Goal: Task Accomplishment & Management: Manage account settings

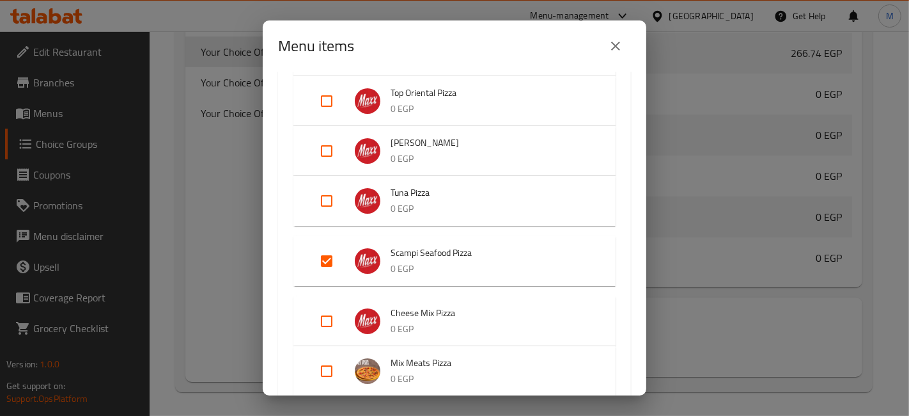
click at [626, 46] on button "close" at bounding box center [615, 46] width 31 height 31
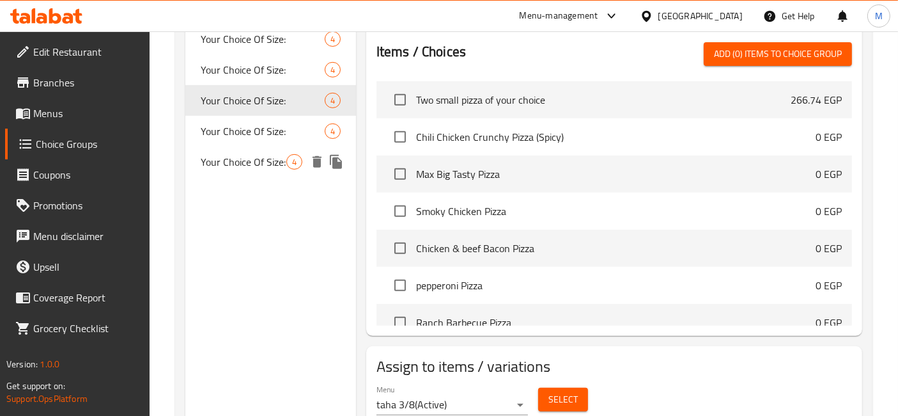
scroll to position [516, 0]
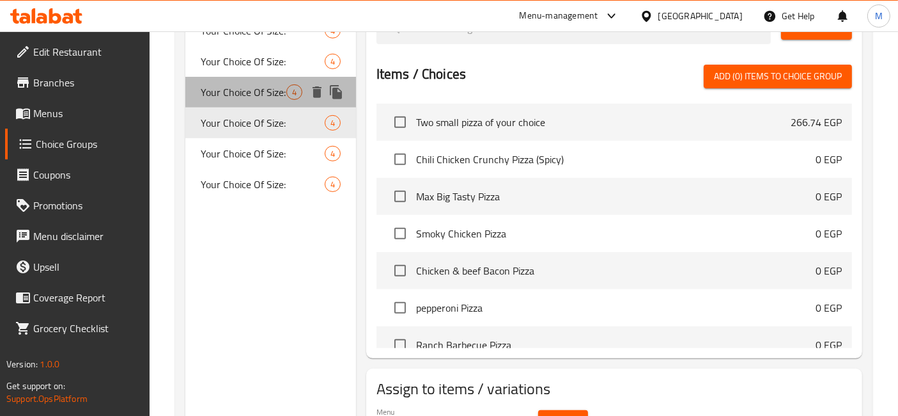
click at [263, 97] on span "Your Choice Of Size:" at bounding box center [244, 91] width 86 height 15
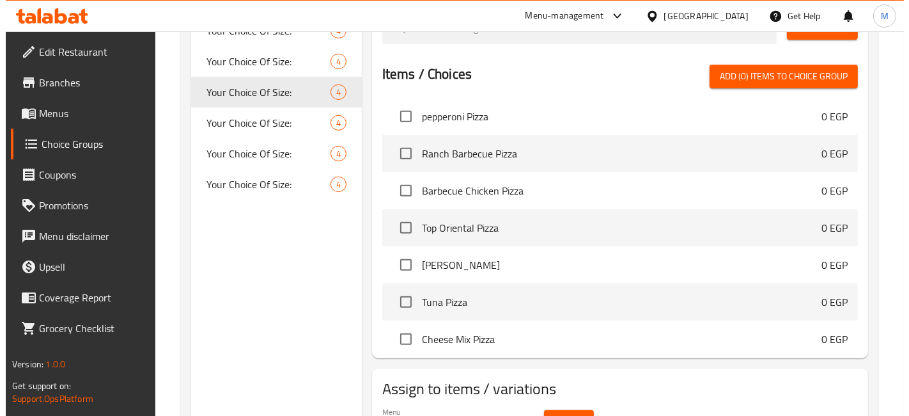
scroll to position [213, 0]
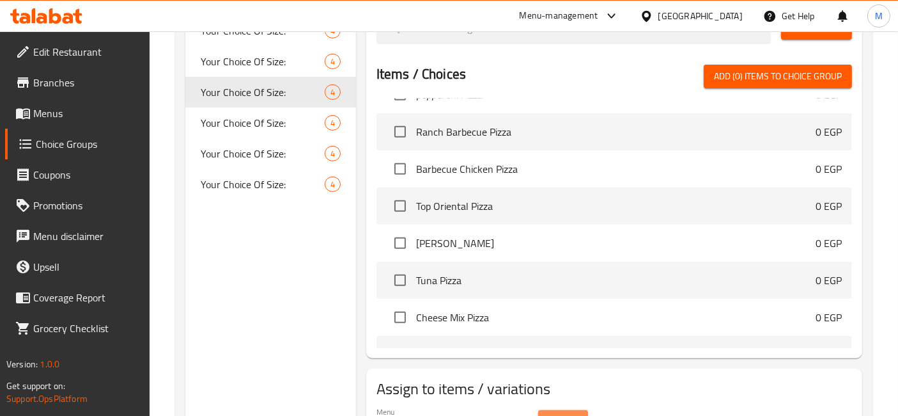
click at [574, 414] on span "Select" at bounding box center [563, 422] width 29 height 16
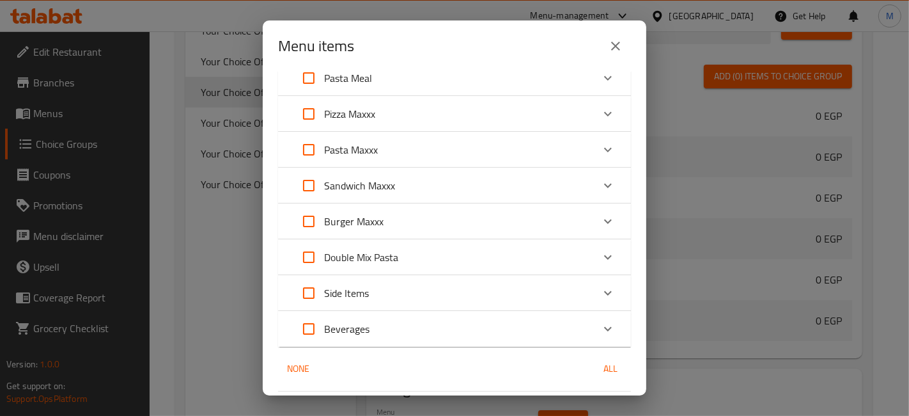
scroll to position [127, 0]
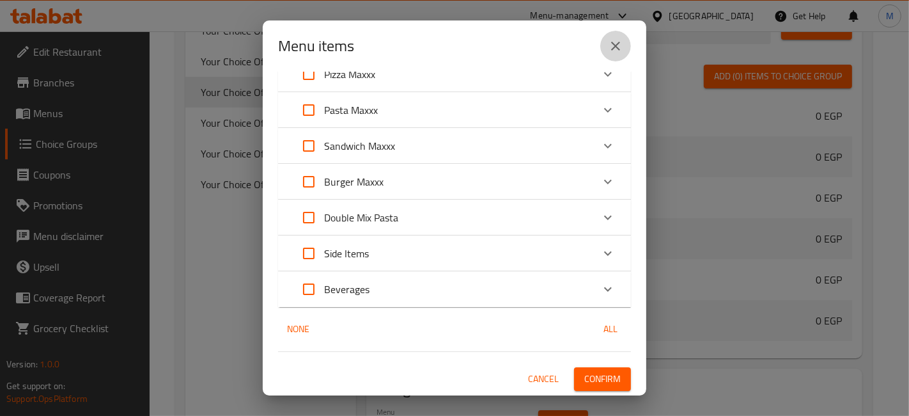
click at [612, 40] on icon "close" at bounding box center [615, 45] width 15 height 15
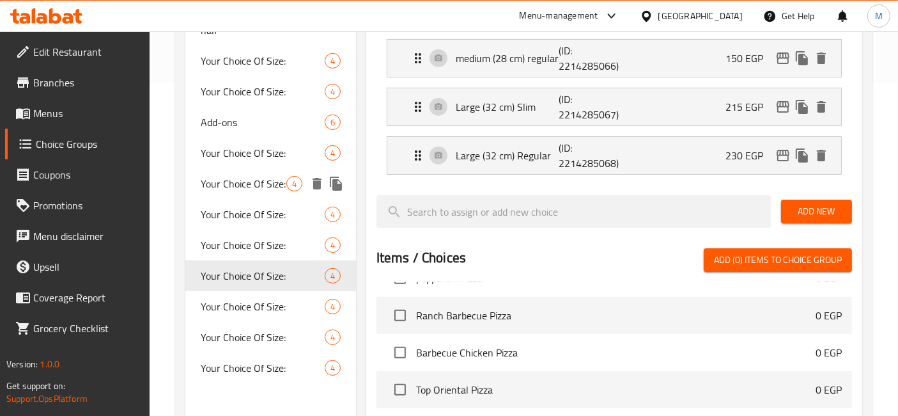
scroll to position [320, 0]
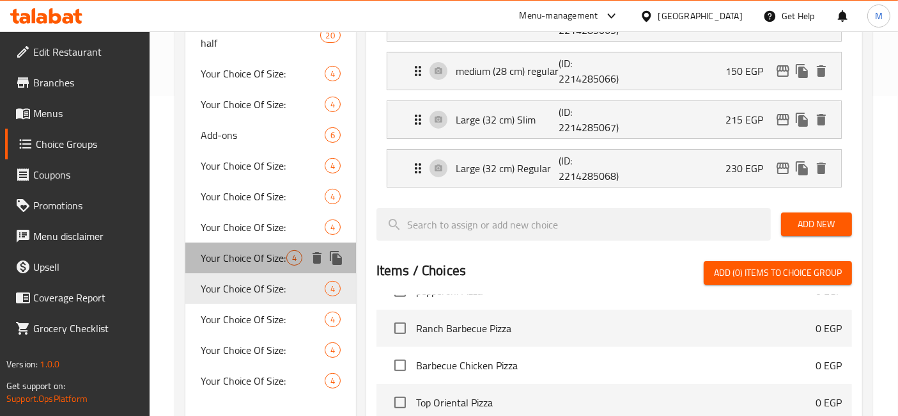
click at [255, 261] on span "Your Choice Of Size:" at bounding box center [244, 257] width 86 height 15
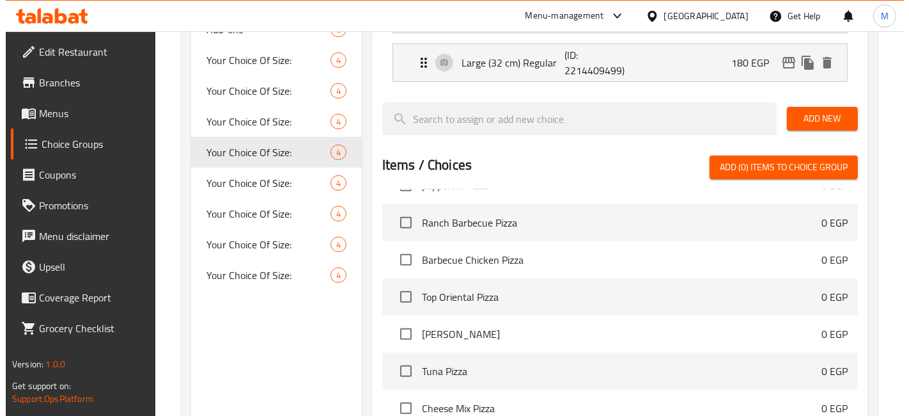
scroll to position [587, 0]
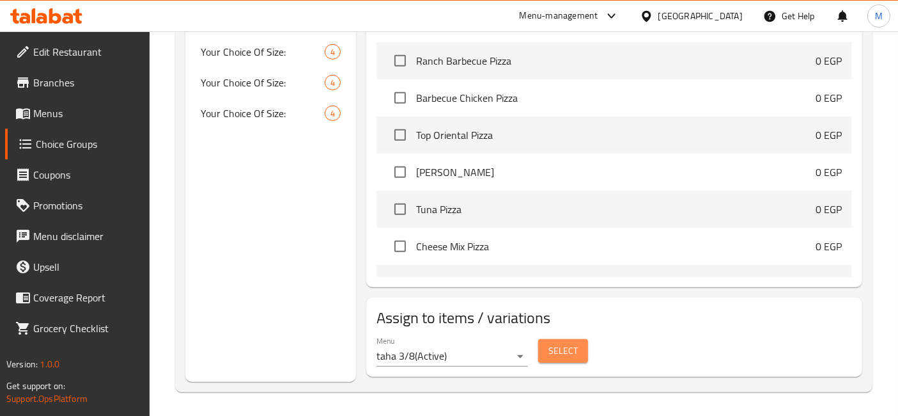
click at [561, 344] on span "Select" at bounding box center [563, 351] width 29 height 16
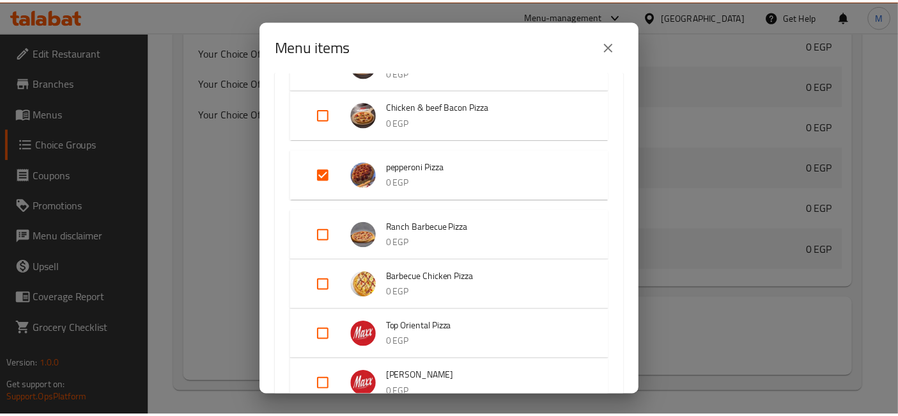
scroll to position [213, 0]
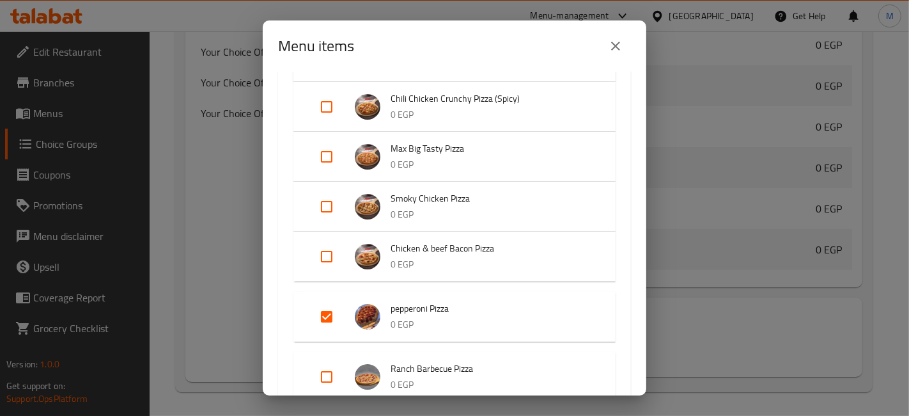
click at [621, 50] on icon "close" at bounding box center [615, 45] width 15 height 15
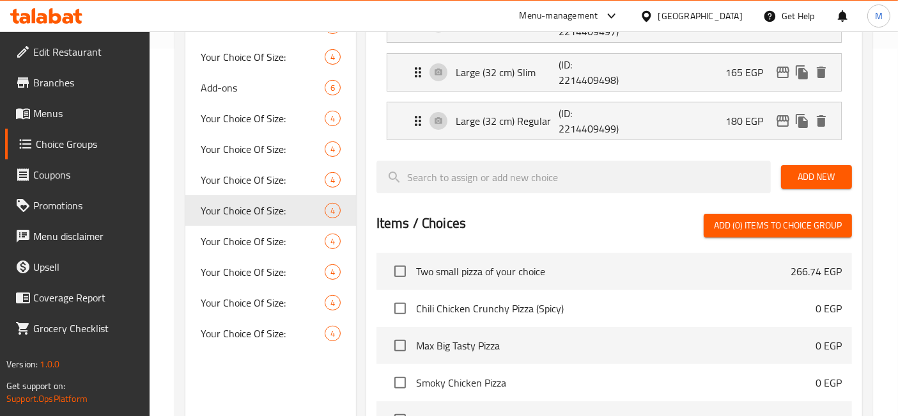
scroll to position [161, 0]
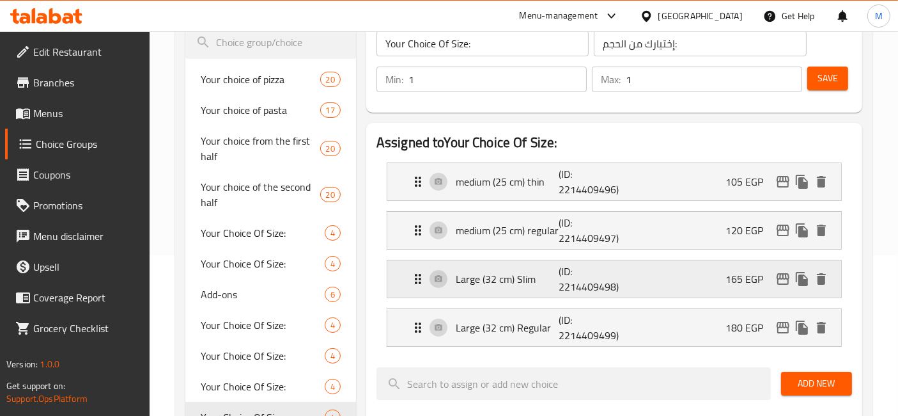
click at [579, 275] on p "(ID: 2214409498)" at bounding box center [593, 278] width 69 height 31
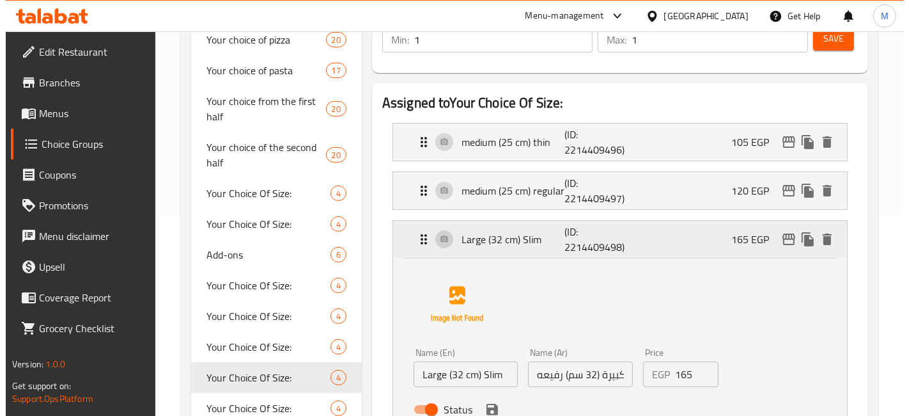
scroll to position [231, 0]
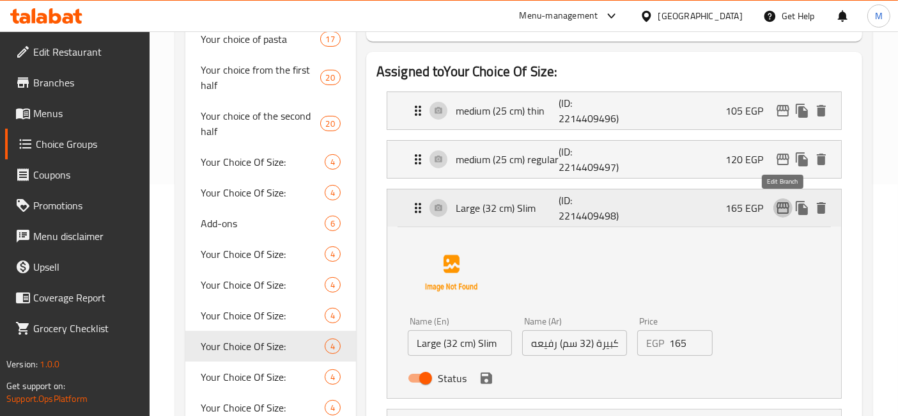
click at [783, 207] on icon "edit" at bounding box center [783, 207] width 15 height 15
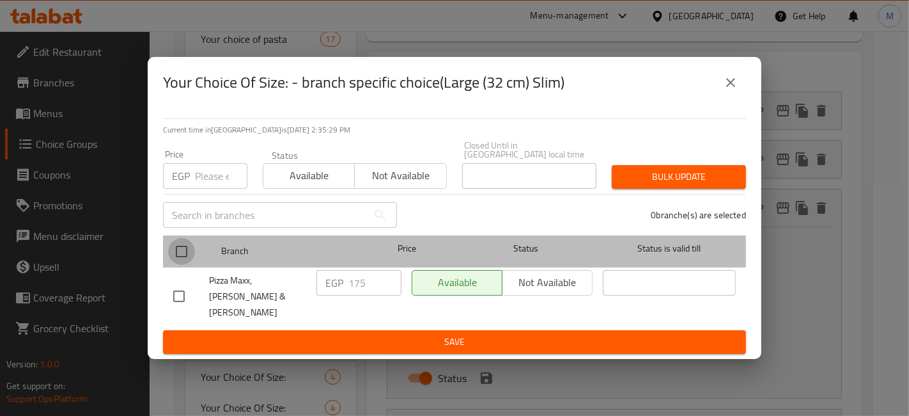
click at [183, 258] on input "checkbox" at bounding box center [181, 251] width 27 height 27
checkbox input "true"
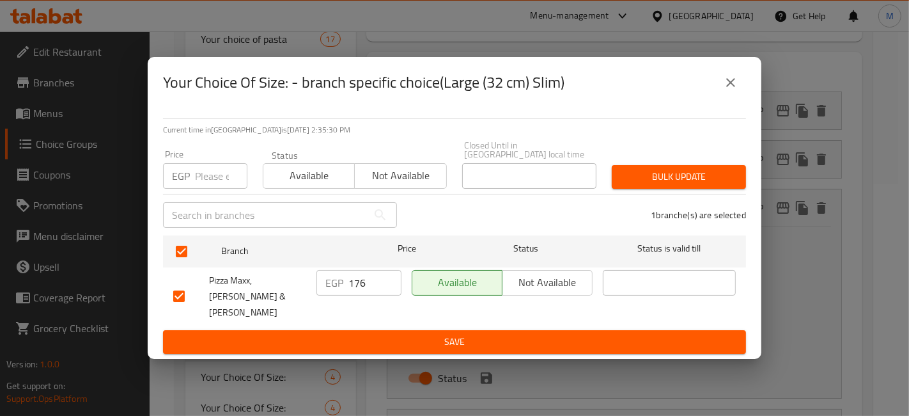
click at [389, 278] on input "176" at bounding box center [375, 283] width 53 height 26
click at [389, 278] on input "177" at bounding box center [375, 283] width 53 height 26
click at [389, 278] on input "178" at bounding box center [375, 283] width 53 height 26
click at [389, 278] on input "179" at bounding box center [375, 283] width 53 height 26
type input "180"
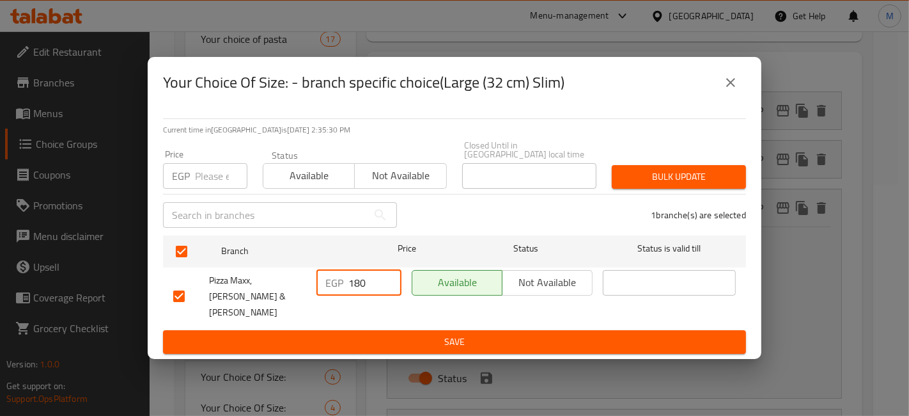
click at [389, 278] on input "180" at bounding box center [375, 283] width 53 height 26
click at [405, 330] on button "Save" at bounding box center [454, 342] width 583 height 24
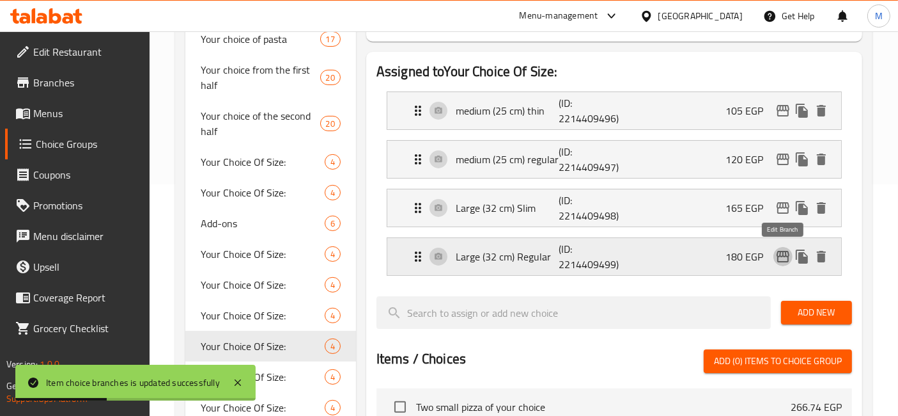
click at [777, 260] on icon "edit" at bounding box center [783, 256] width 15 height 15
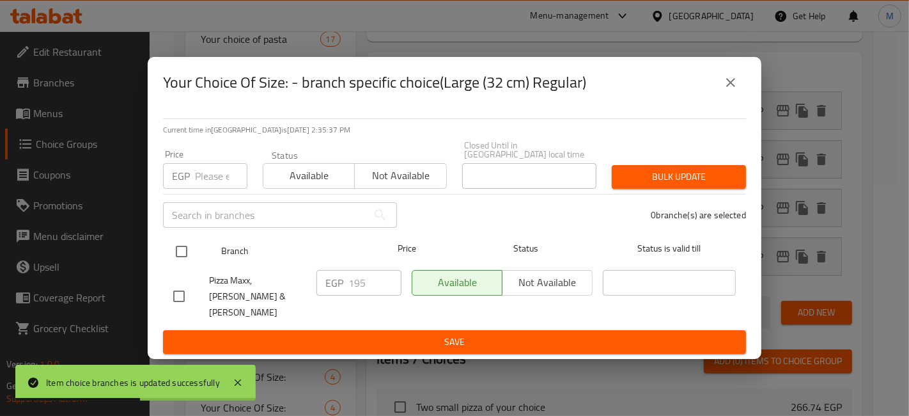
click at [196, 261] on div at bounding box center [192, 251] width 48 height 37
click at [190, 256] on input "checkbox" at bounding box center [181, 251] width 27 height 27
checkbox input "true"
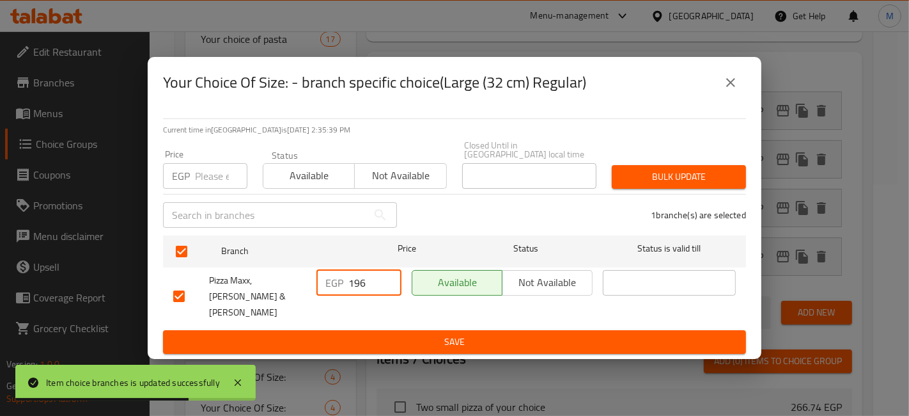
click at [388, 282] on input "196" at bounding box center [375, 283] width 53 height 26
click at [388, 282] on input "197" at bounding box center [375, 283] width 53 height 26
click at [388, 282] on input "198" at bounding box center [375, 283] width 53 height 26
click at [388, 282] on input "199" at bounding box center [375, 283] width 53 height 26
type input "200"
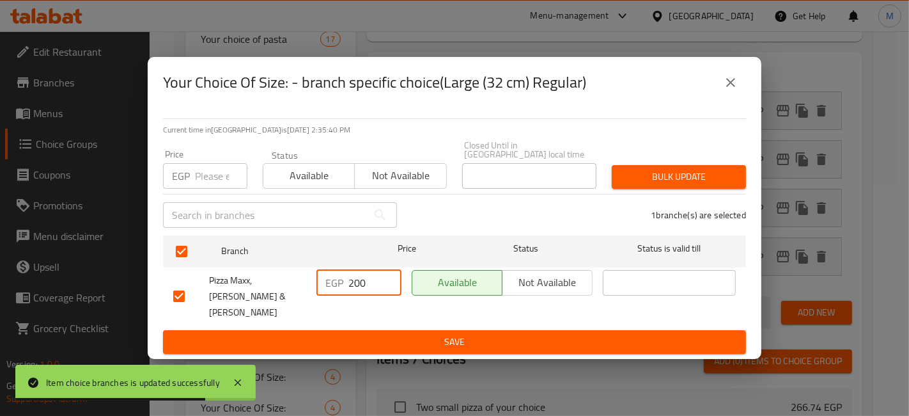
click at [388, 282] on input "200" at bounding box center [375, 283] width 53 height 26
click at [412, 334] on span "Save" at bounding box center [454, 342] width 563 height 16
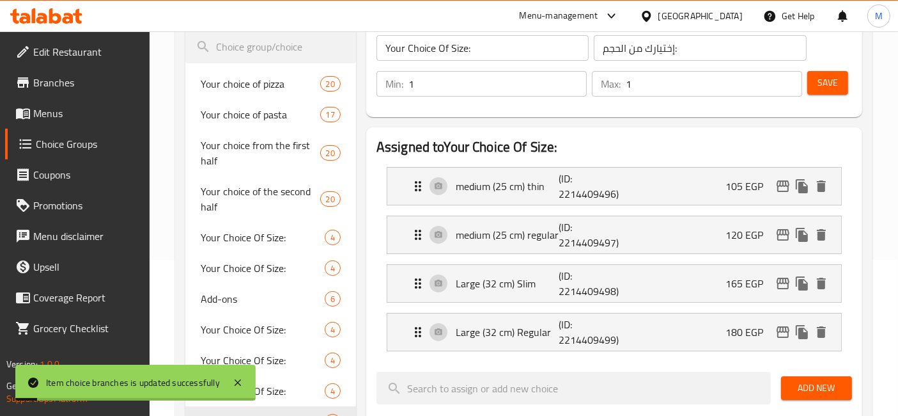
scroll to position [90, 0]
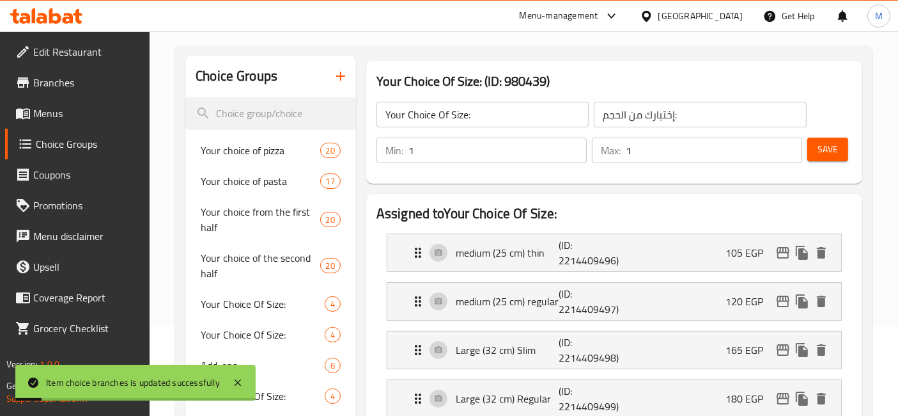
click at [839, 146] on button "Save" at bounding box center [828, 149] width 41 height 24
click at [36, 112] on span "Menus" at bounding box center [86, 113] width 107 height 15
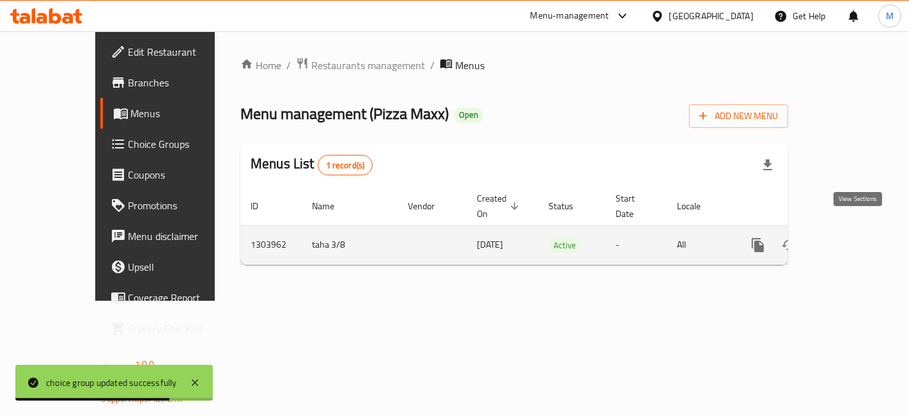
click at [858, 237] on icon "enhanced table" at bounding box center [850, 244] width 15 height 15
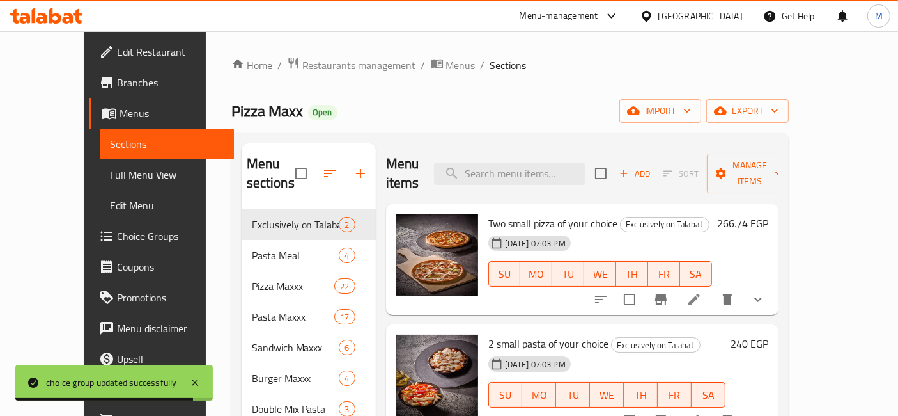
click at [572, 152] on div "Menu items Add Sort Manage items" at bounding box center [582, 173] width 393 height 61
click at [566, 162] on input "search" at bounding box center [509, 173] width 151 height 22
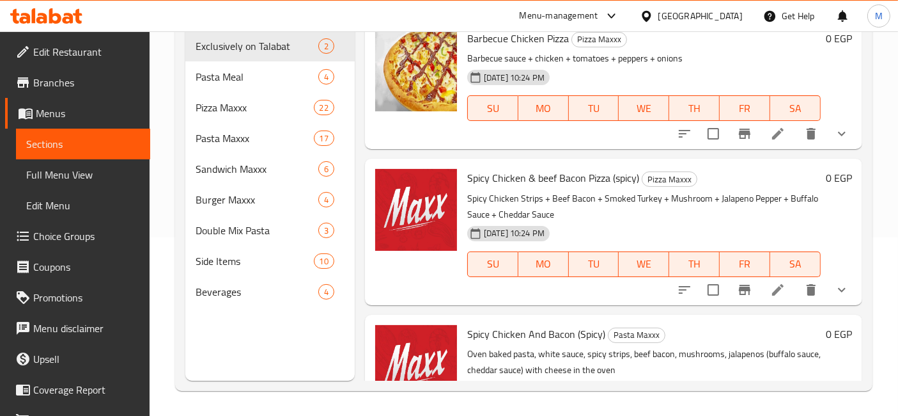
scroll to position [517, 0]
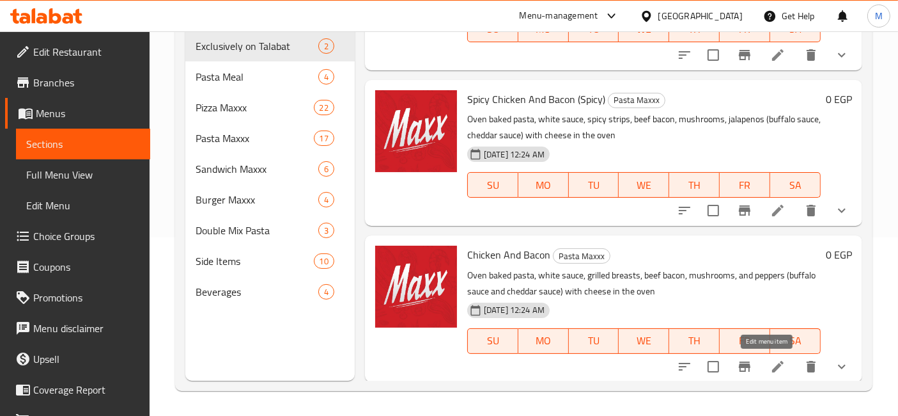
type input "بيك"
click at [771, 369] on icon at bounding box center [778, 366] width 15 height 15
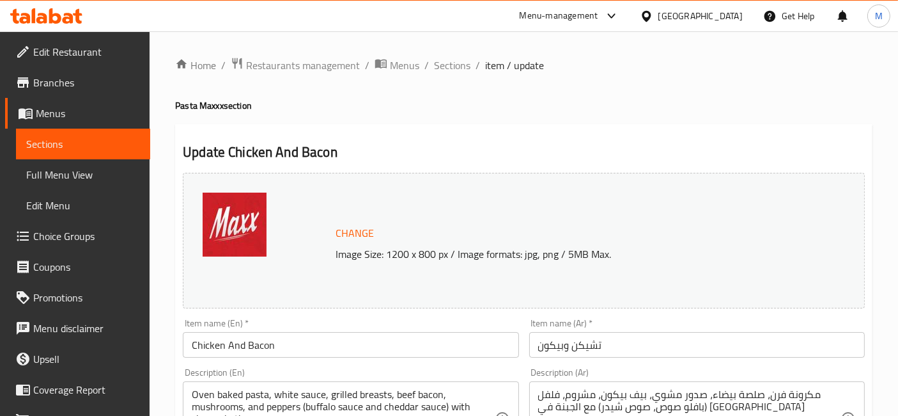
scroll to position [524, 0]
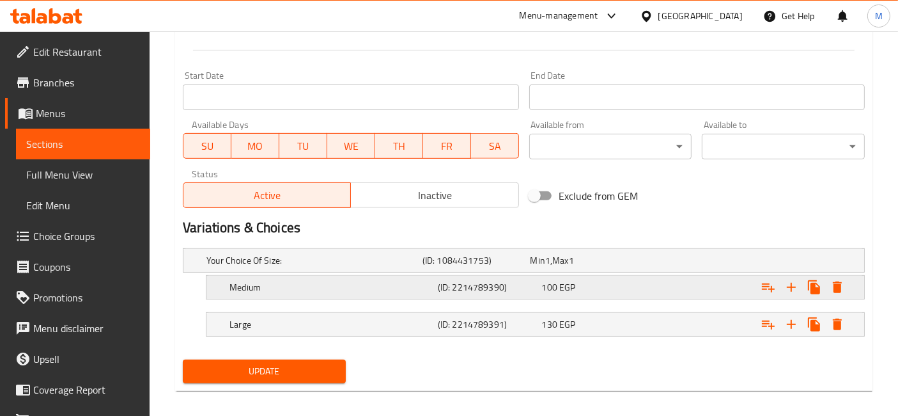
click at [538, 275] on div "Medium (ID: 2214789390) 100 EGP" at bounding box center [539, 287] width 625 height 28
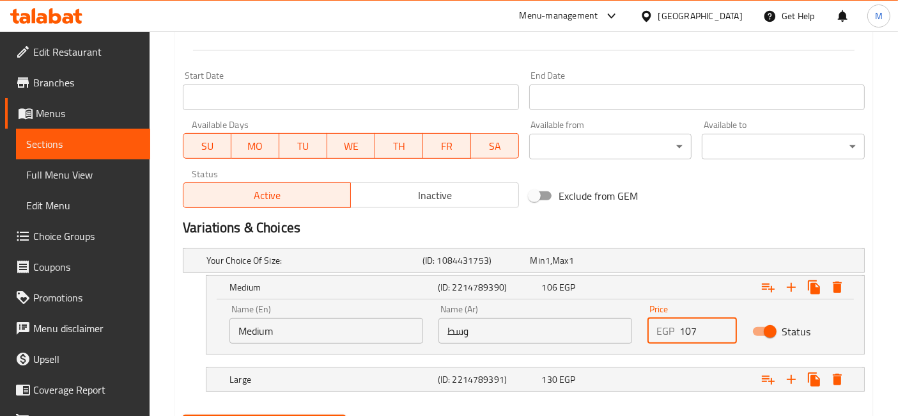
click at [725, 320] on input "107" at bounding box center [708, 331] width 57 height 26
click at [725, 320] on input "108" at bounding box center [708, 331] width 57 height 26
click at [725, 320] on input "109" at bounding box center [708, 331] width 57 height 26
type input "110"
click at [725, 320] on input "110" at bounding box center [708, 331] width 57 height 26
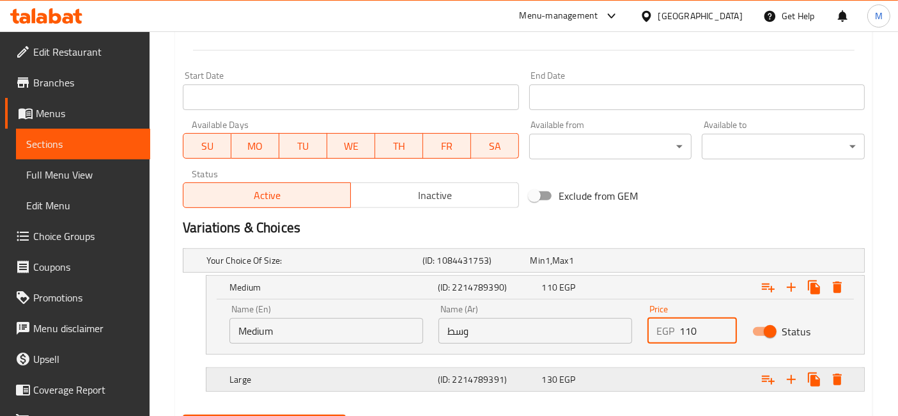
click at [643, 373] on div "130 EGP" at bounding box center [592, 379] width 104 height 18
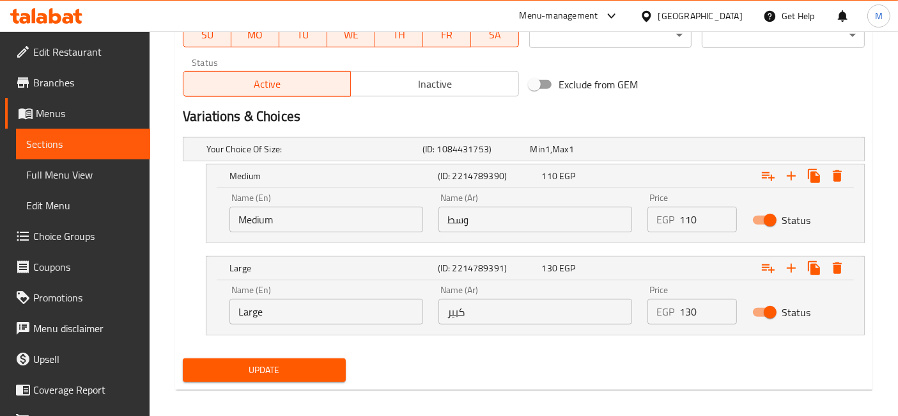
scroll to position [643, 0]
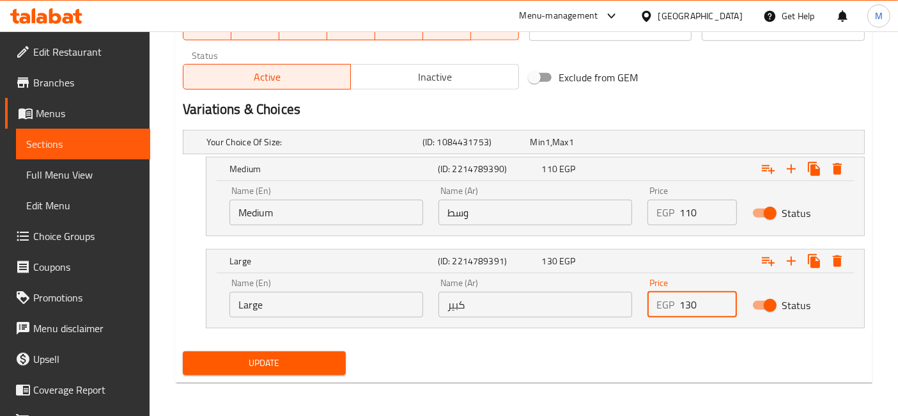
click at [716, 297] on input "130" at bounding box center [708, 305] width 57 height 26
click at [721, 299] on input "146" at bounding box center [708, 305] width 57 height 26
type input "145"
click at [719, 305] on input "145" at bounding box center [708, 305] width 57 height 26
click at [183, 351] on button "Update" at bounding box center [264, 363] width 163 height 24
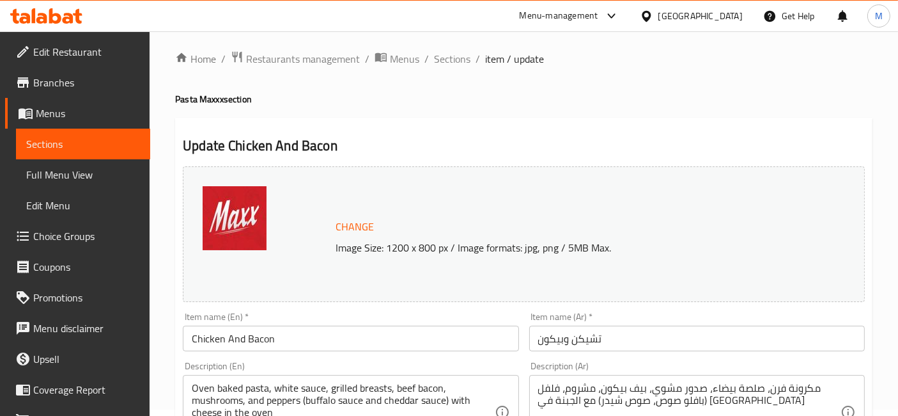
scroll to position [0, 0]
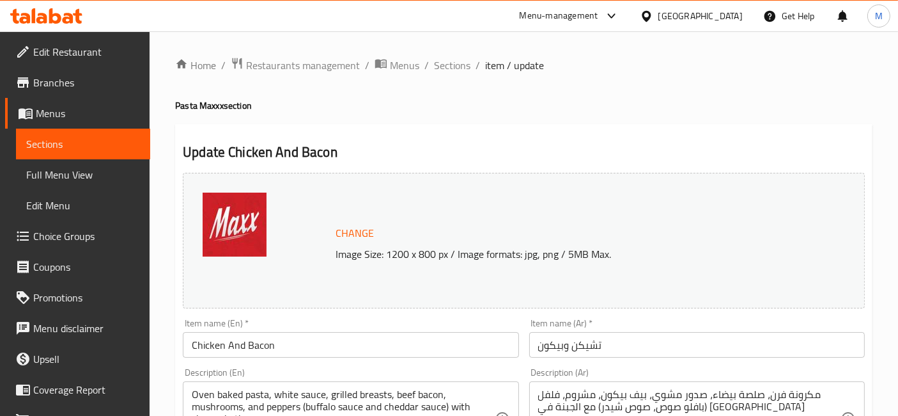
drag, startPoint x: 466, startPoint y: 66, endPoint x: 464, endPoint y: 91, distance: 25.0
click at [466, 66] on span "Sections" at bounding box center [452, 65] width 36 height 15
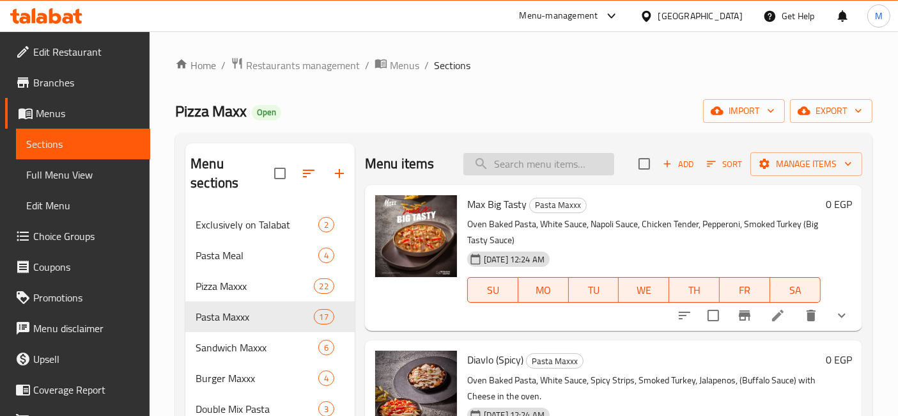
click at [510, 159] on input "search" at bounding box center [539, 164] width 151 height 22
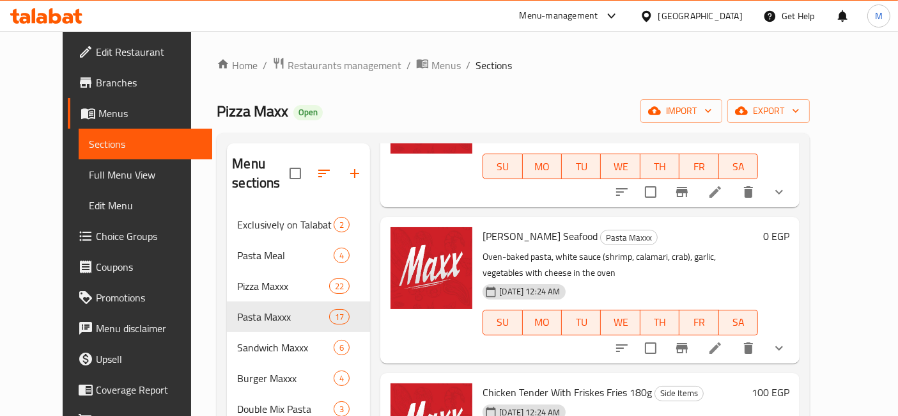
scroll to position [213, 0]
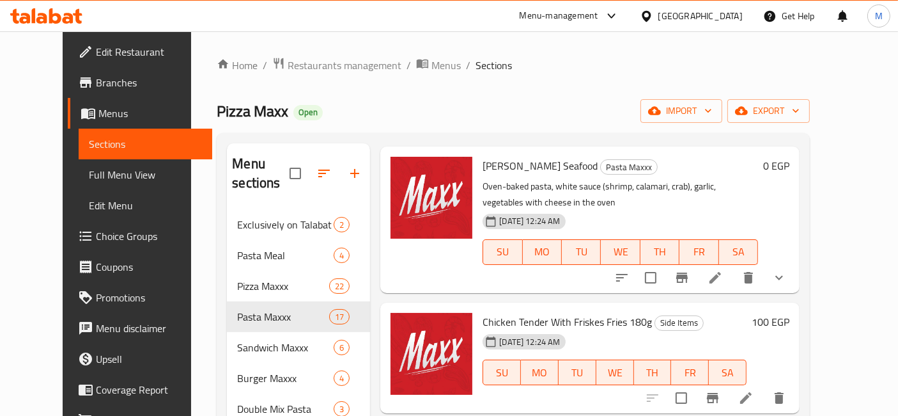
type input "سكا"
click at [723, 270] on icon at bounding box center [715, 277] width 15 height 15
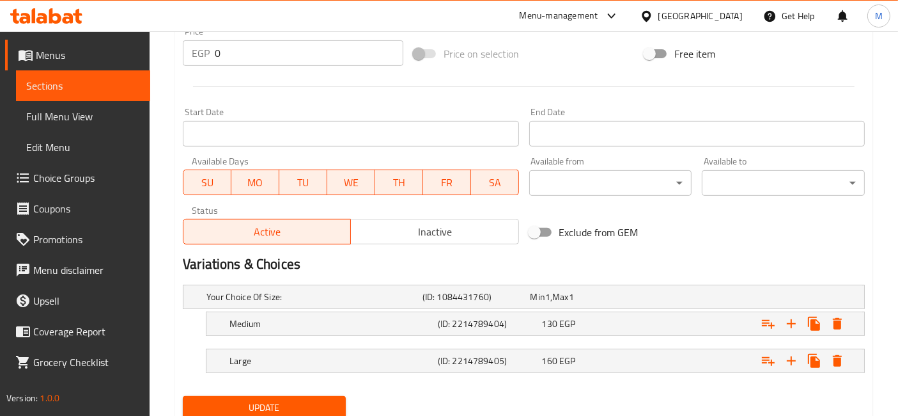
scroll to position [533, 0]
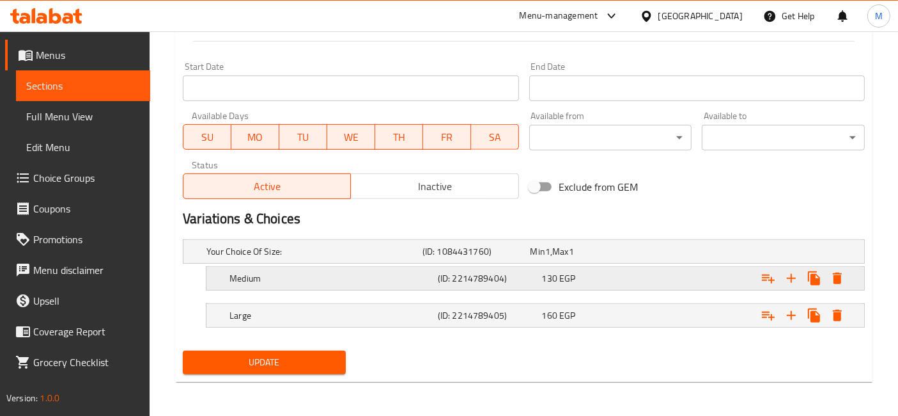
click at [515, 272] on h5 "(ID: 2214789404)" at bounding box center [487, 278] width 99 height 13
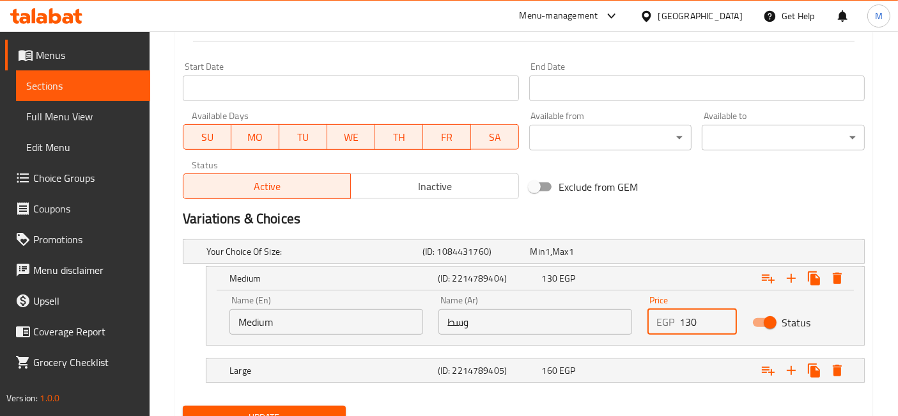
click at [681, 316] on input "130" at bounding box center [708, 322] width 57 height 26
type input "145"
click at [655, 361] on div "Expand" at bounding box center [747, 370] width 208 height 28
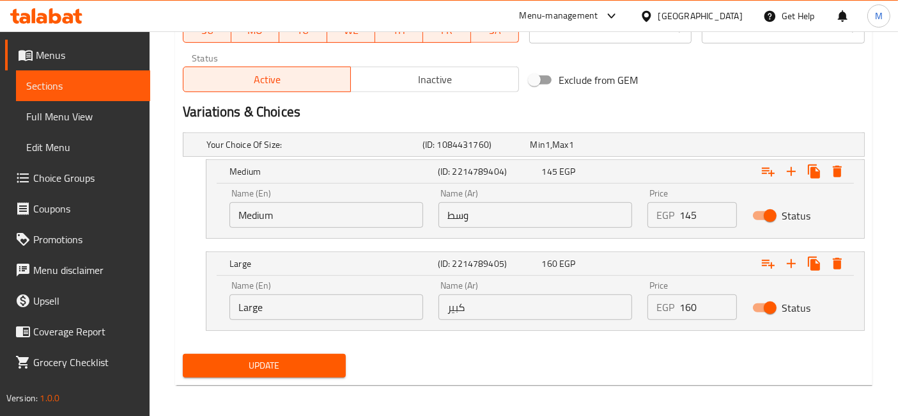
scroll to position [643, 0]
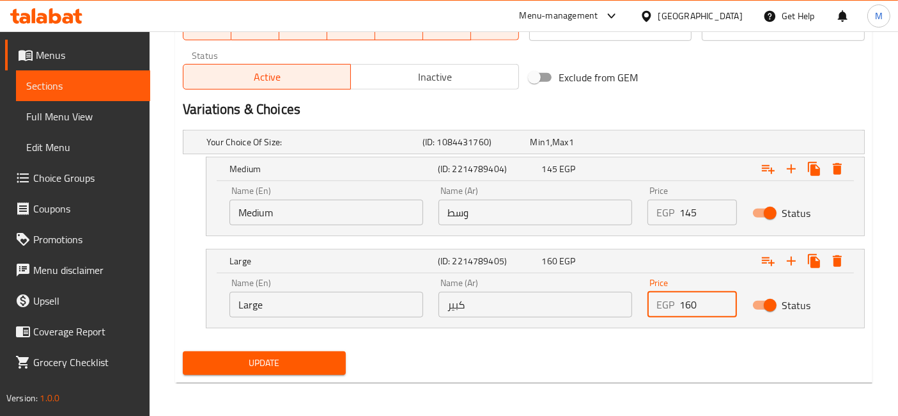
click at [680, 308] on input "160" at bounding box center [708, 305] width 57 height 26
click at [681, 307] on input "160" at bounding box center [708, 305] width 57 height 26
type input "175"
click at [183, 351] on button "Update" at bounding box center [264, 363] width 163 height 24
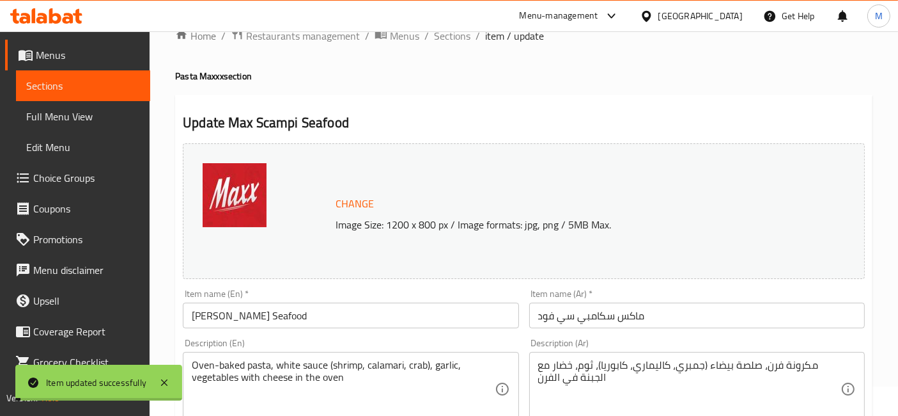
scroll to position [0, 0]
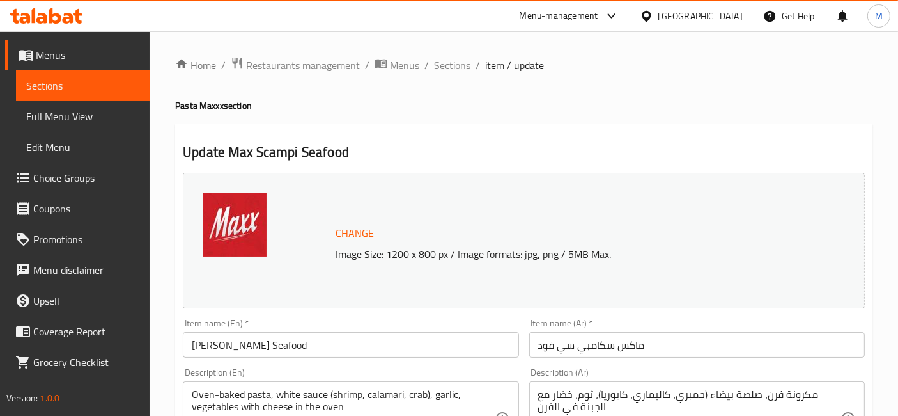
click at [459, 68] on span "Sections" at bounding box center [452, 65] width 36 height 15
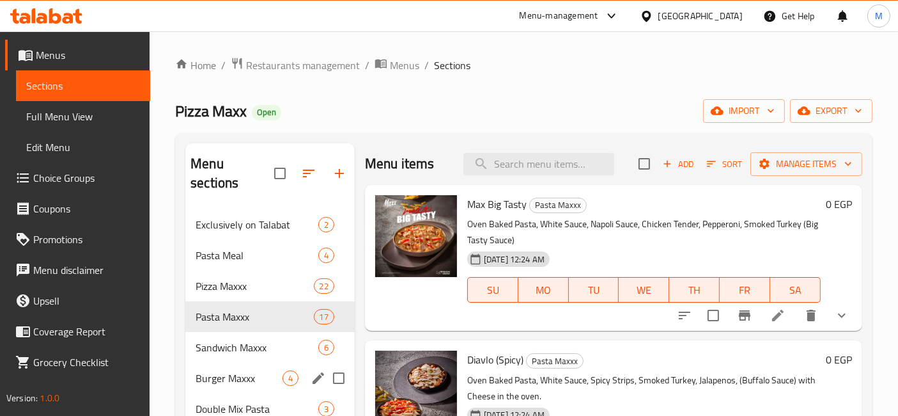
click at [243, 363] on div "Burger Maxxx 4" at bounding box center [269, 378] width 169 height 31
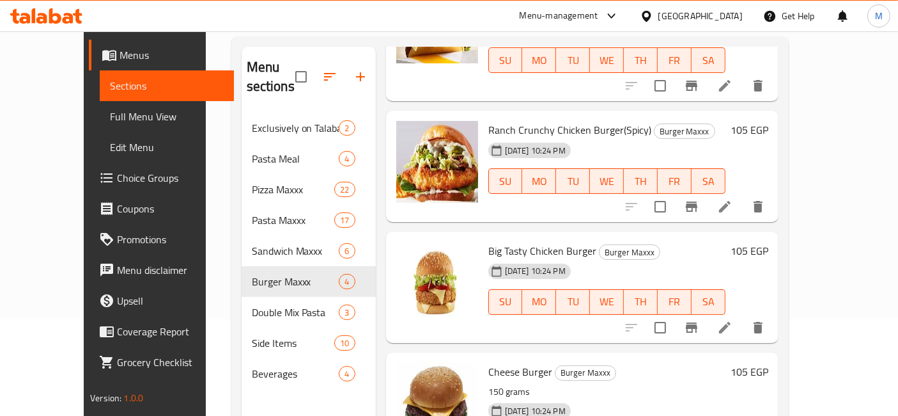
scroll to position [178, 0]
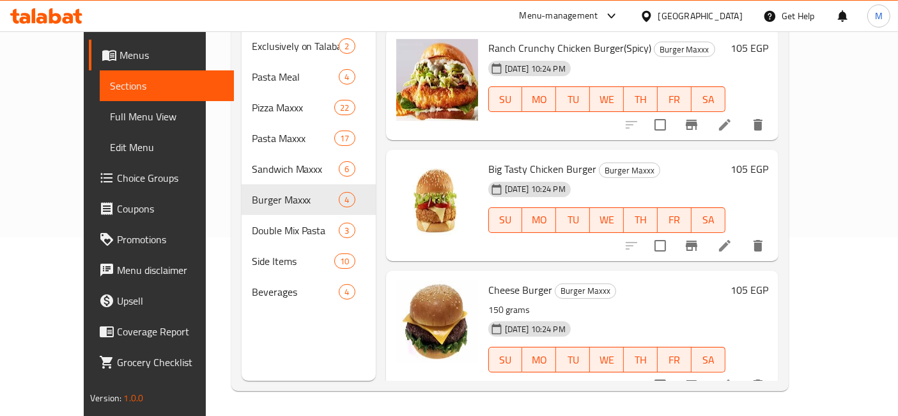
click at [769, 281] on h6 "105 EGP" at bounding box center [750, 290] width 38 height 18
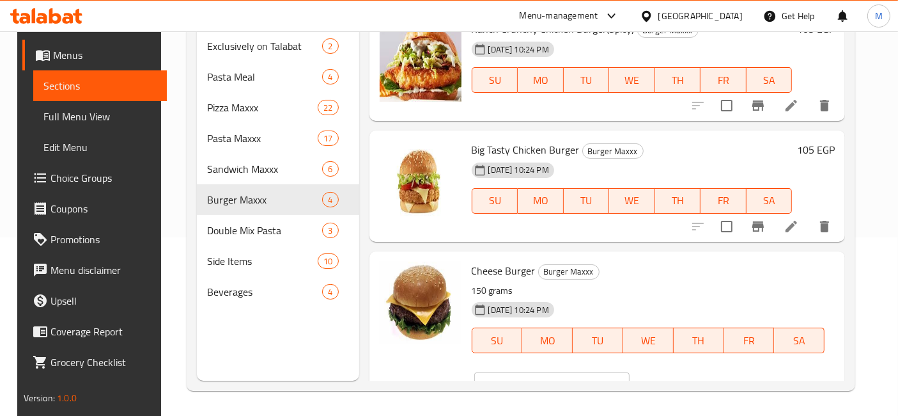
click at [630, 372] on input "104" at bounding box center [567, 385] width 123 height 26
click at [630, 372] on input "103" at bounding box center [567, 385] width 123 height 26
click at [630, 372] on input "102" at bounding box center [567, 385] width 123 height 26
click at [630, 372] on input "101" at bounding box center [567, 385] width 123 height 26
type input "100"
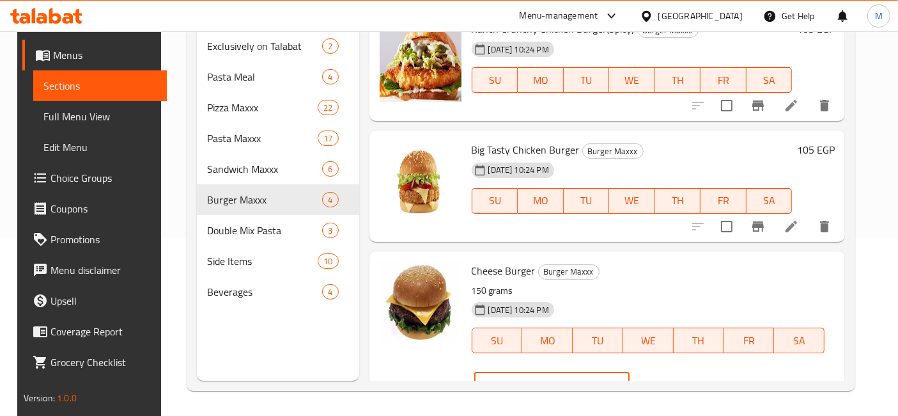
click at [630, 372] on input "100" at bounding box center [567, 385] width 123 height 26
click at [689, 371] on button "ok" at bounding box center [675, 385] width 28 height 28
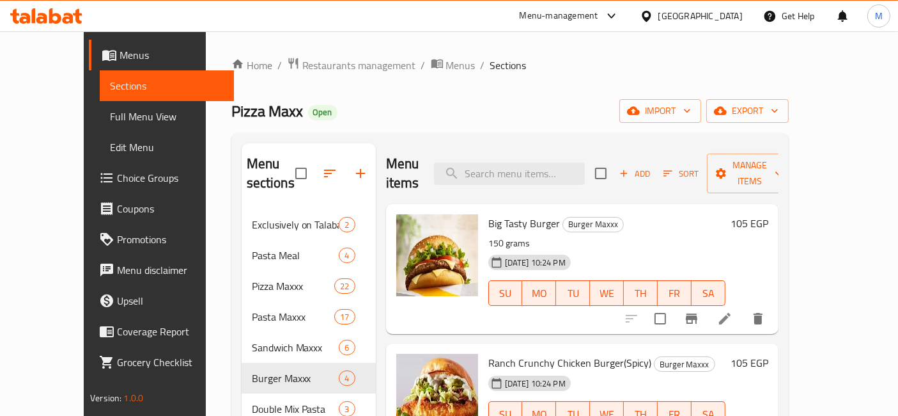
scroll to position [0, 0]
click at [529, 168] on input "search" at bounding box center [509, 173] width 151 height 22
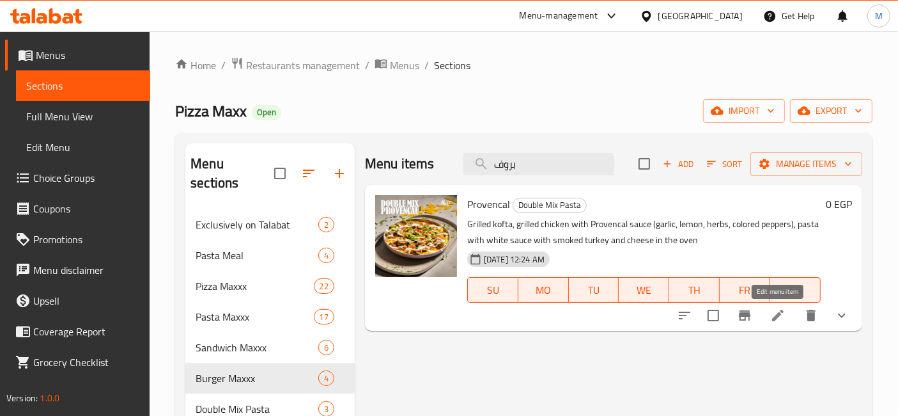
type input "بروف"
click at [784, 318] on icon at bounding box center [778, 315] width 15 height 15
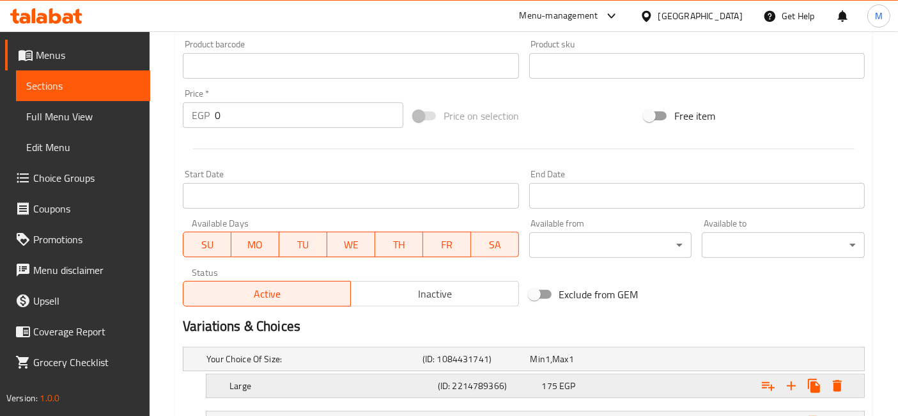
click at [604, 389] on div "175 EGP" at bounding box center [591, 385] width 99 height 13
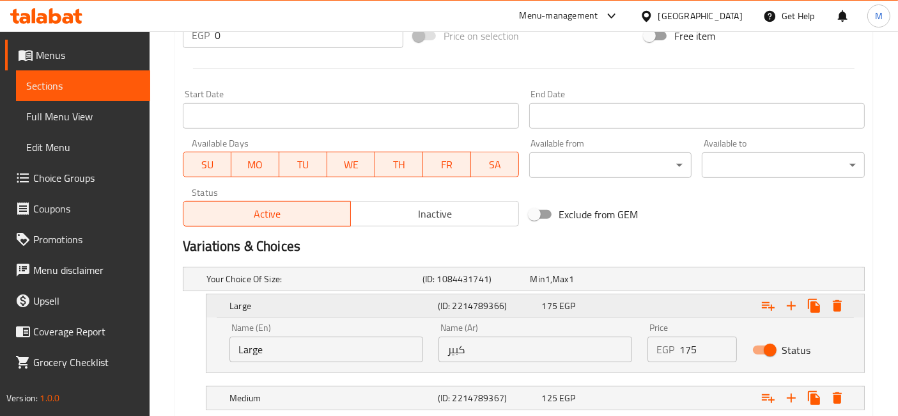
scroll to position [568, 0]
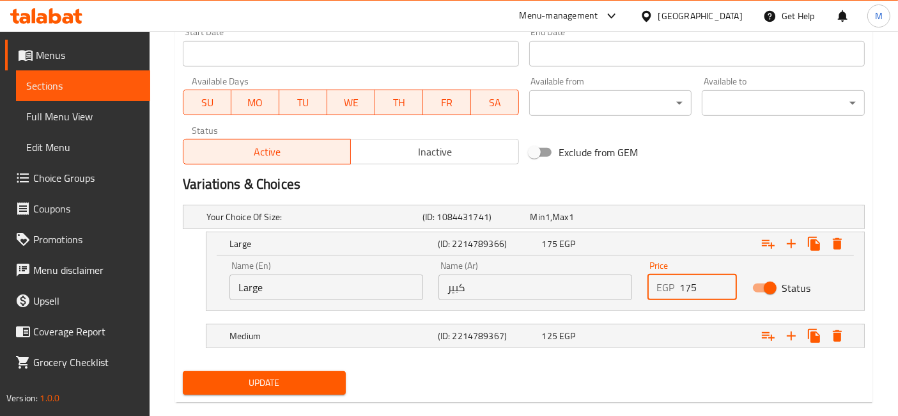
click at [683, 284] on input "175" at bounding box center [708, 287] width 57 height 26
click at [684, 285] on input "175" at bounding box center [708, 287] width 57 height 26
type input "160"
click at [183, 371] on button "Update" at bounding box center [264, 383] width 163 height 24
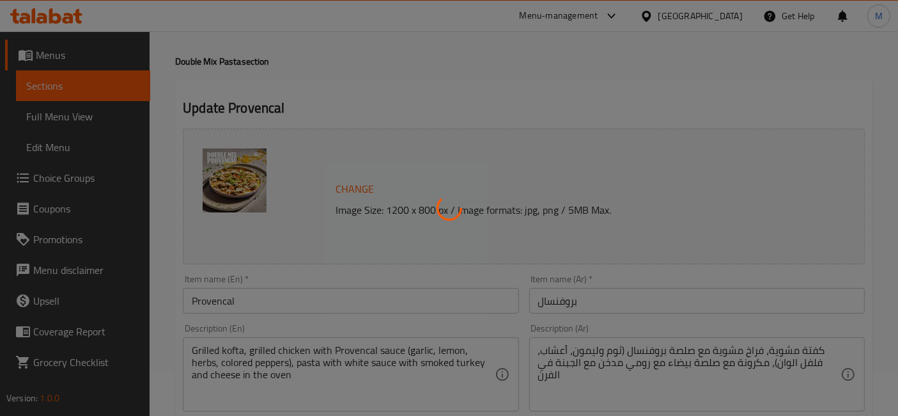
scroll to position [0, 0]
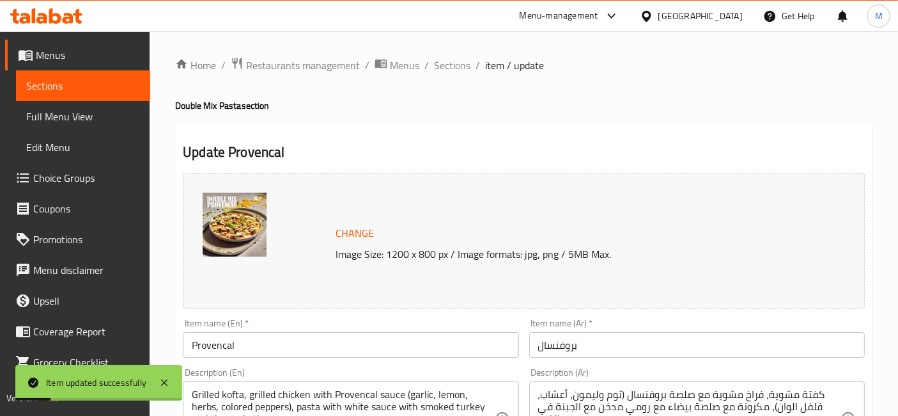
click at [455, 66] on span "Sections" at bounding box center [452, 65] width 36 height 15
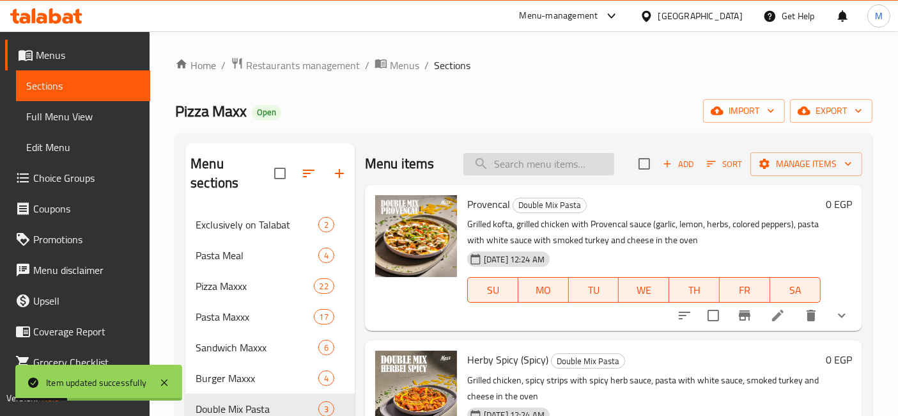
click at [521, 157] on input "search" at bounding box center [539, 164] width 151 height 22
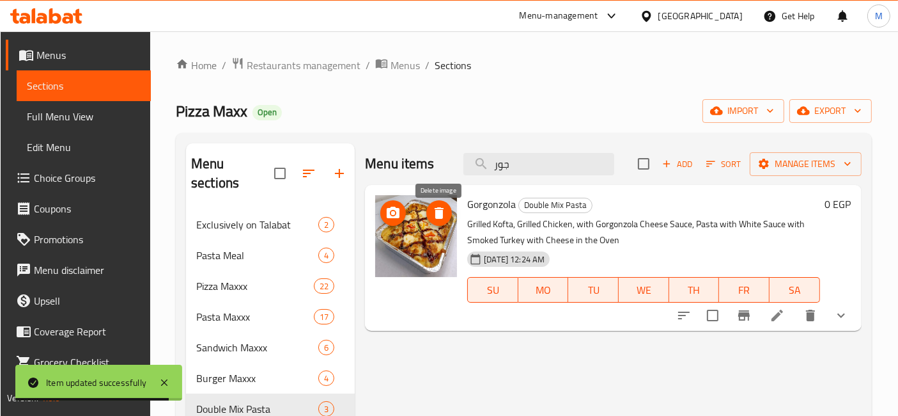
click at [442, 214] on icon "delete image" at bounding box center [439, 213] width 9 height 12
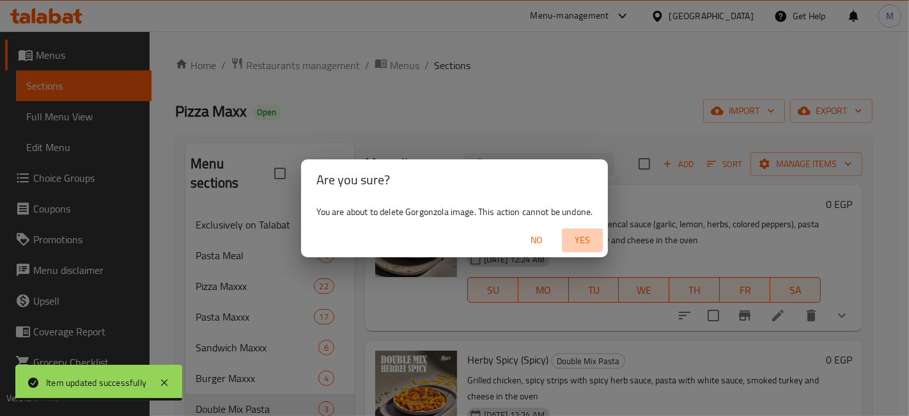
click at [584, 233] on span "Yes" at bounding box center [582, 240] width 31 height 16
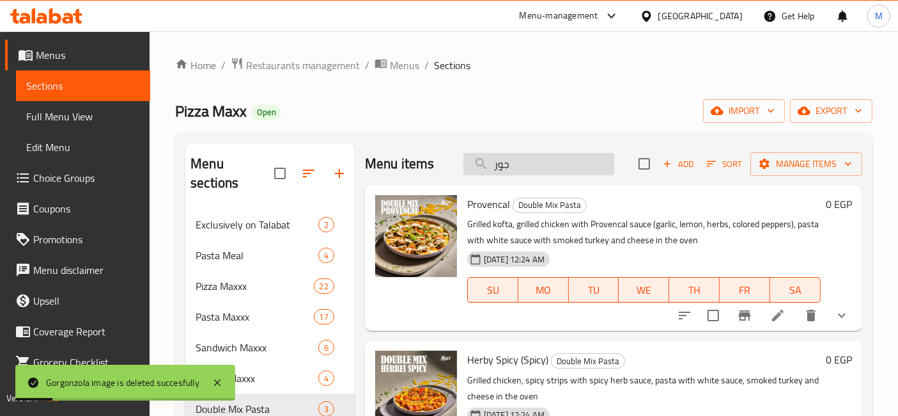
click at [551, 165] on input "جور" at bounding box center [539, 164] width 151 height 22
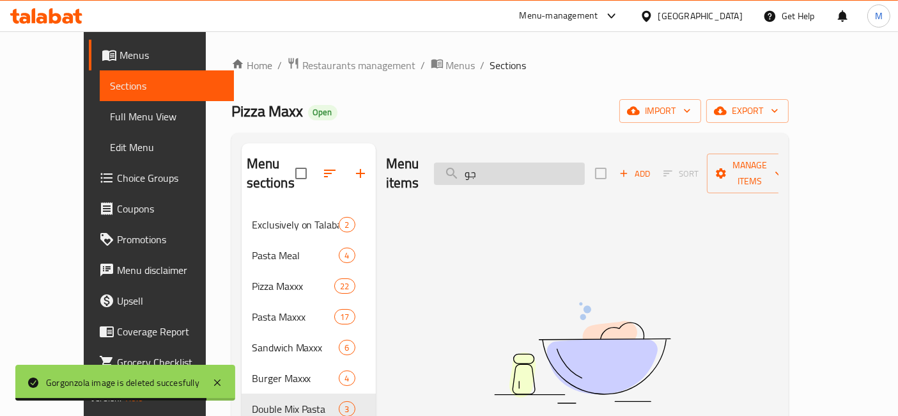
type input "ج"
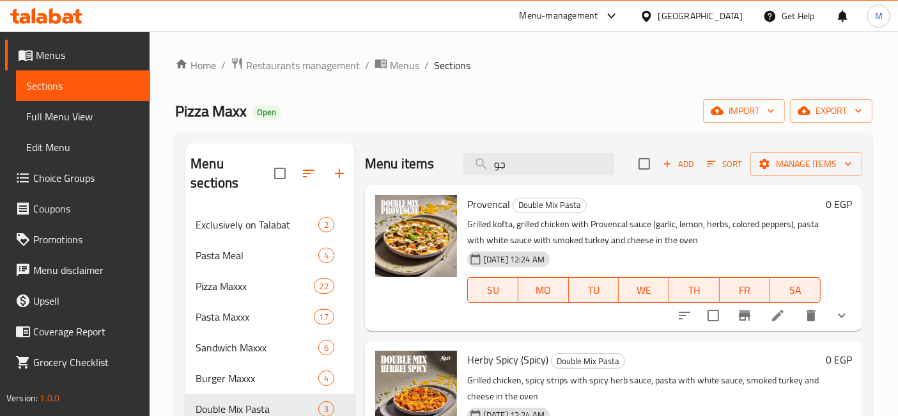
type input "جور"
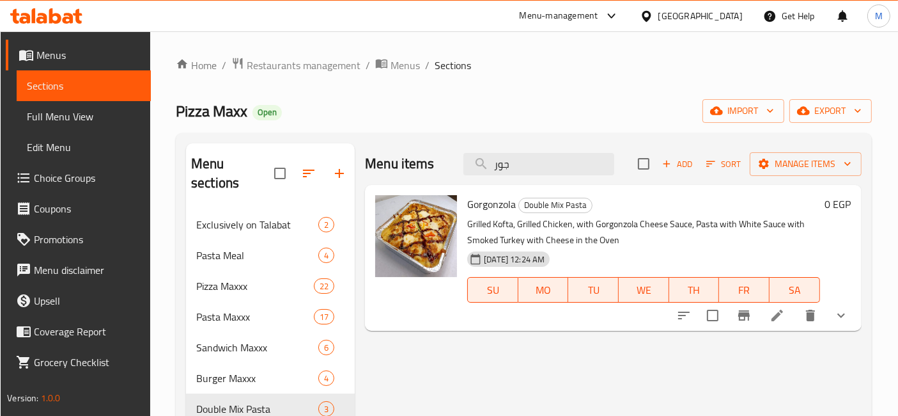
click at [482, 198] on span "Gorgonzola" at bounding box center [491, 203] width 49 height 19
copy h6 "Gorgonzola"
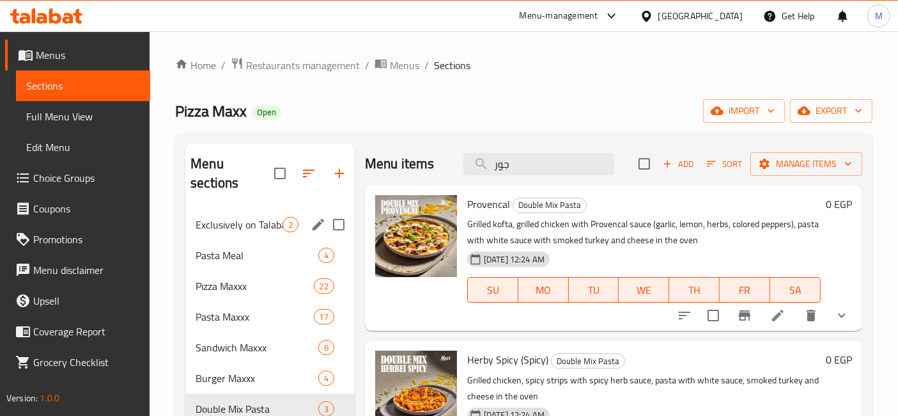
click at [232, 209] on div "Exclusively on Talabat 2" at bounding box center [269, 224] width 169 height 31
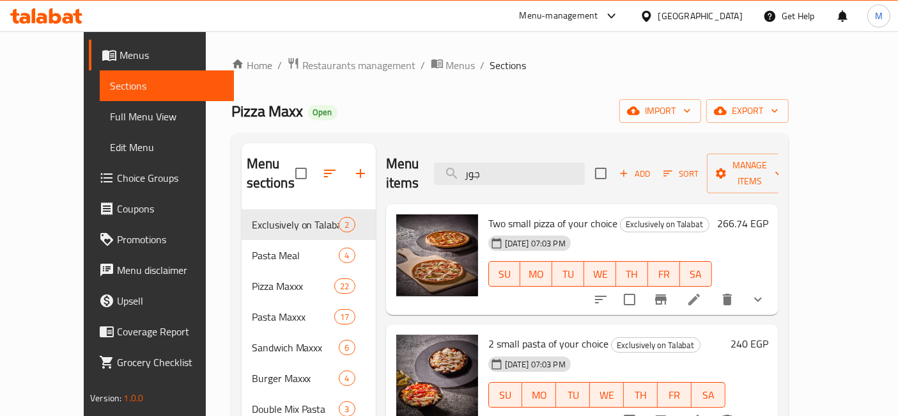
click at [769, 334] on h6 "240 EGP" at bounding box center [750, 343] width 38 height 18
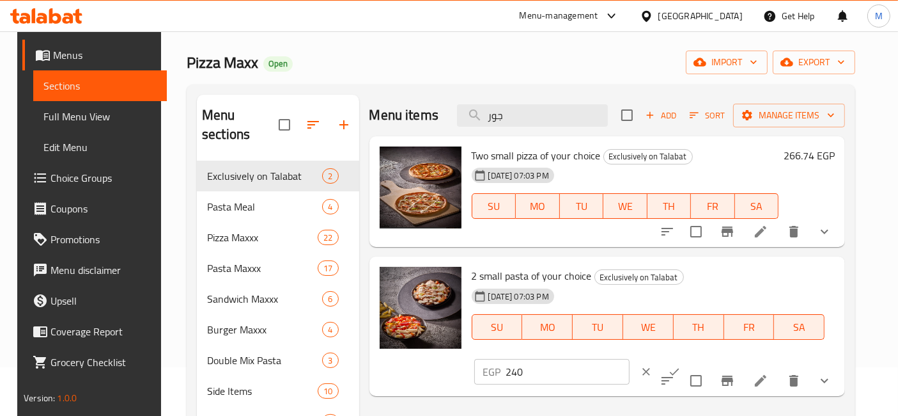
scroll to position [71, 0]
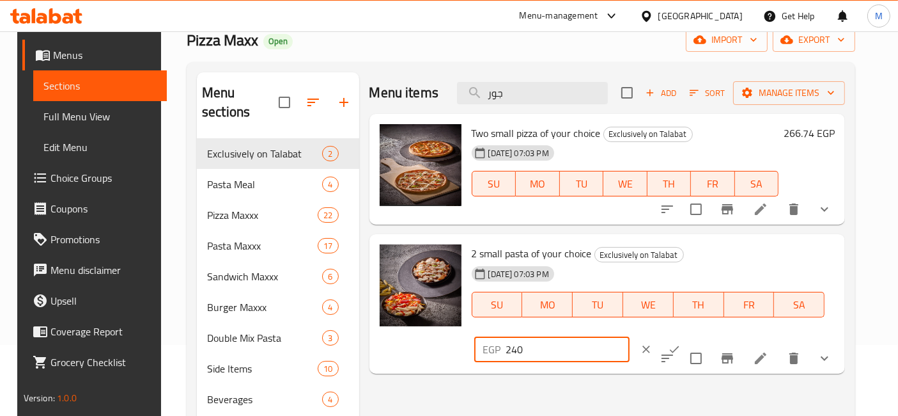
click at [630, 336] on input "240" at bounding box center [567, 349] width 123 height 26
type input "250"
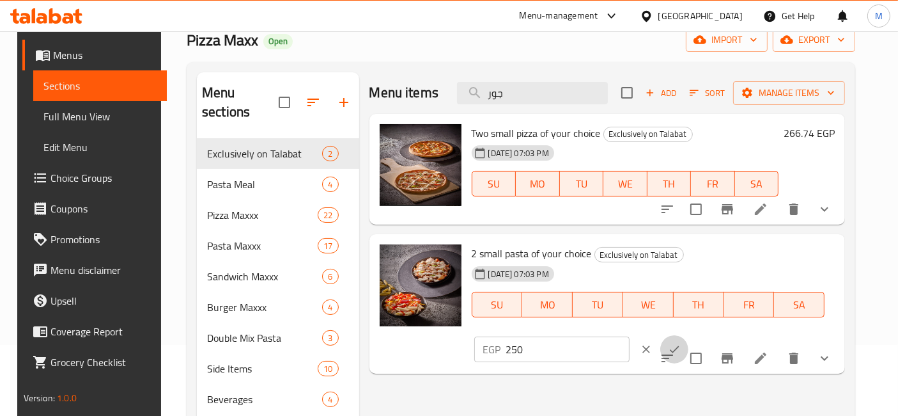
click at [689, 335] on button "ok" at bounding box center [675, 349] width 28 height 28
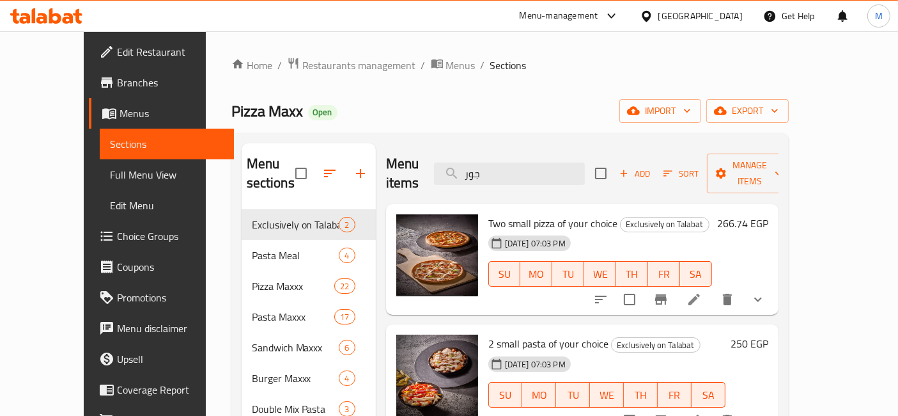
scroll to position [0, 0]
click at [117, 81] on span "Branches" at bounding box center [170, 82] width 107 height 15
